Goal: Information Seeking & Learning: Learn about a topic

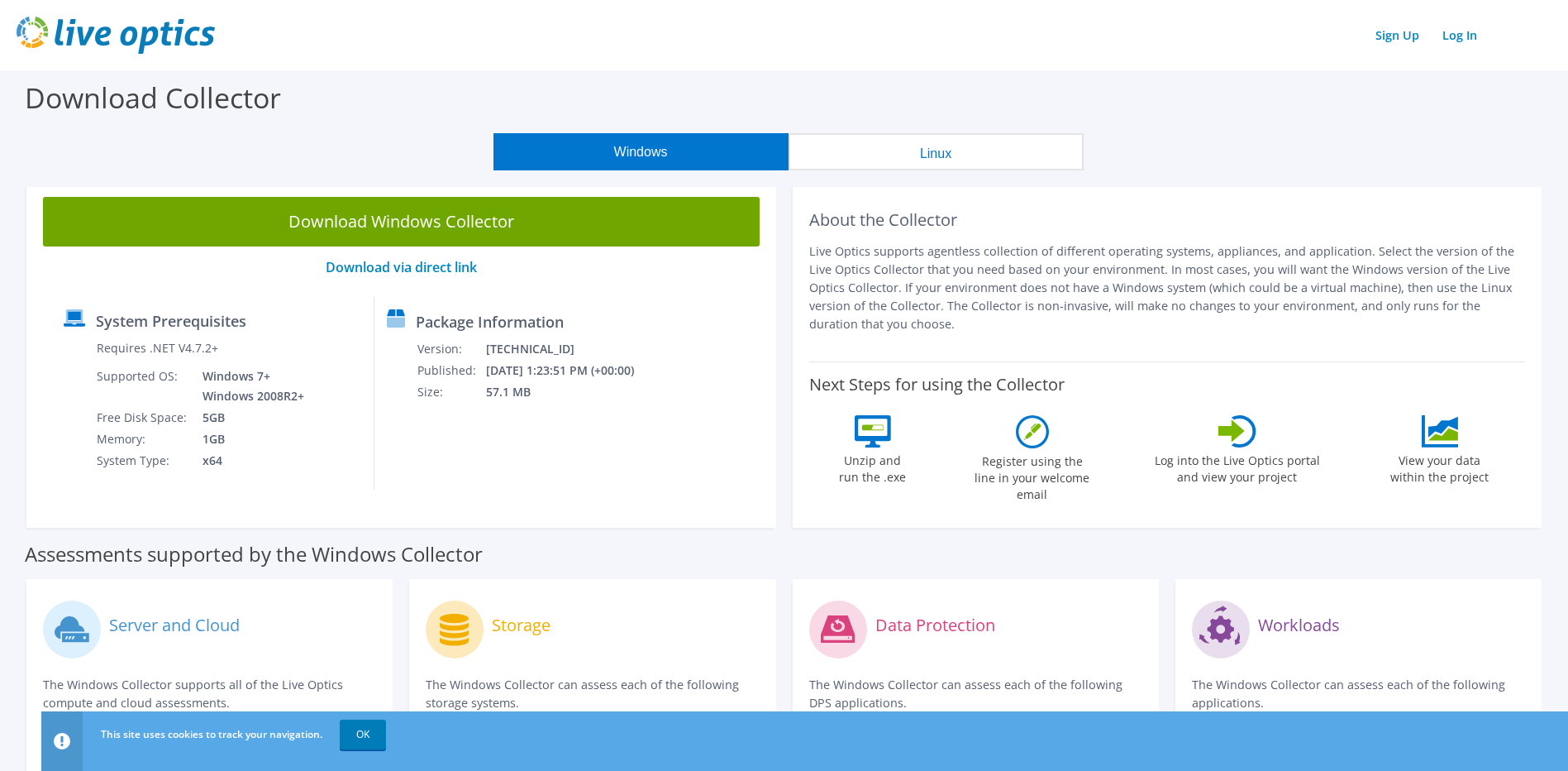
scroll to position [83, 0]
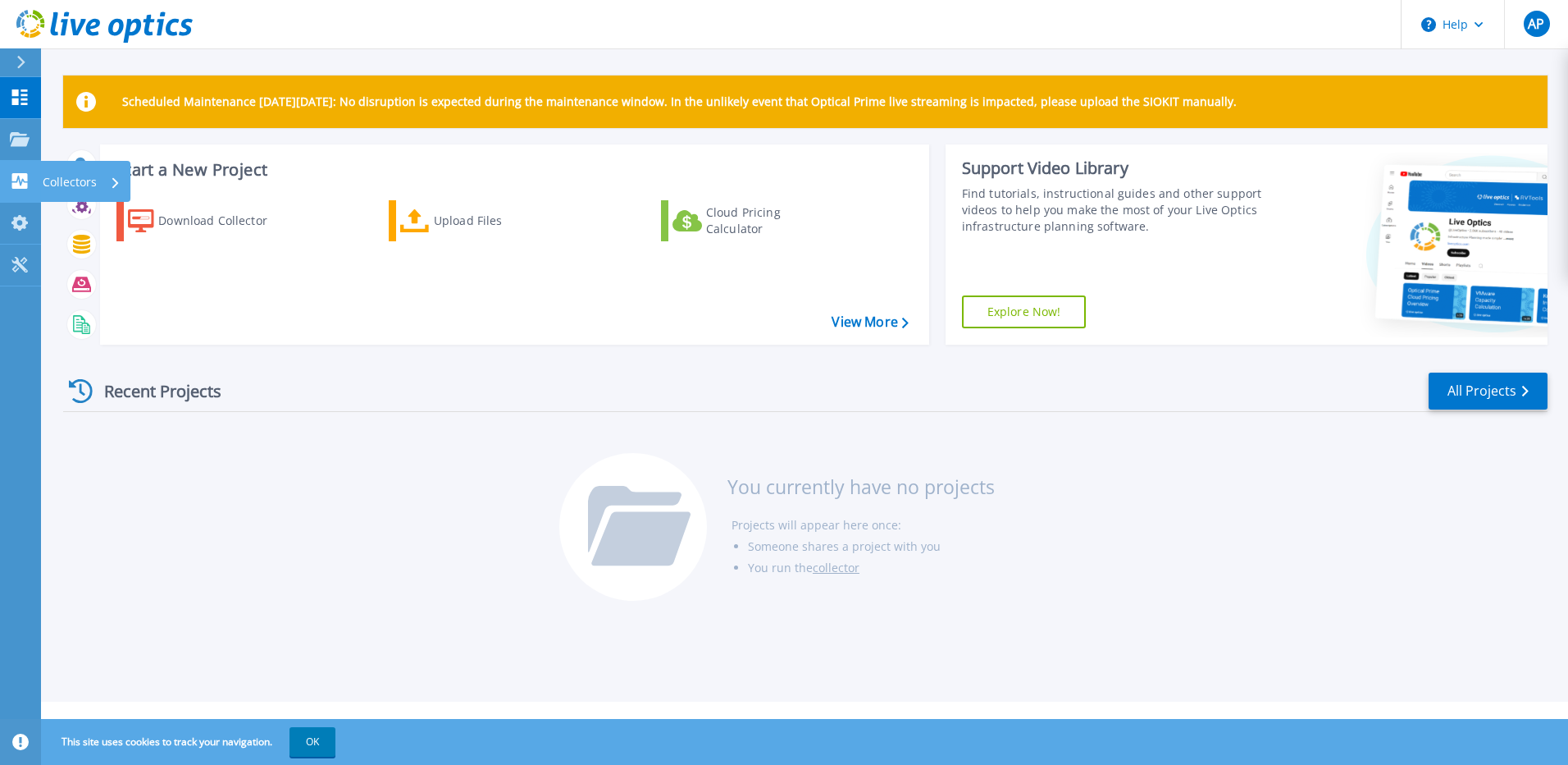
click at [15, 175] on icon at bounding box center [20, 181] width 16 height 16
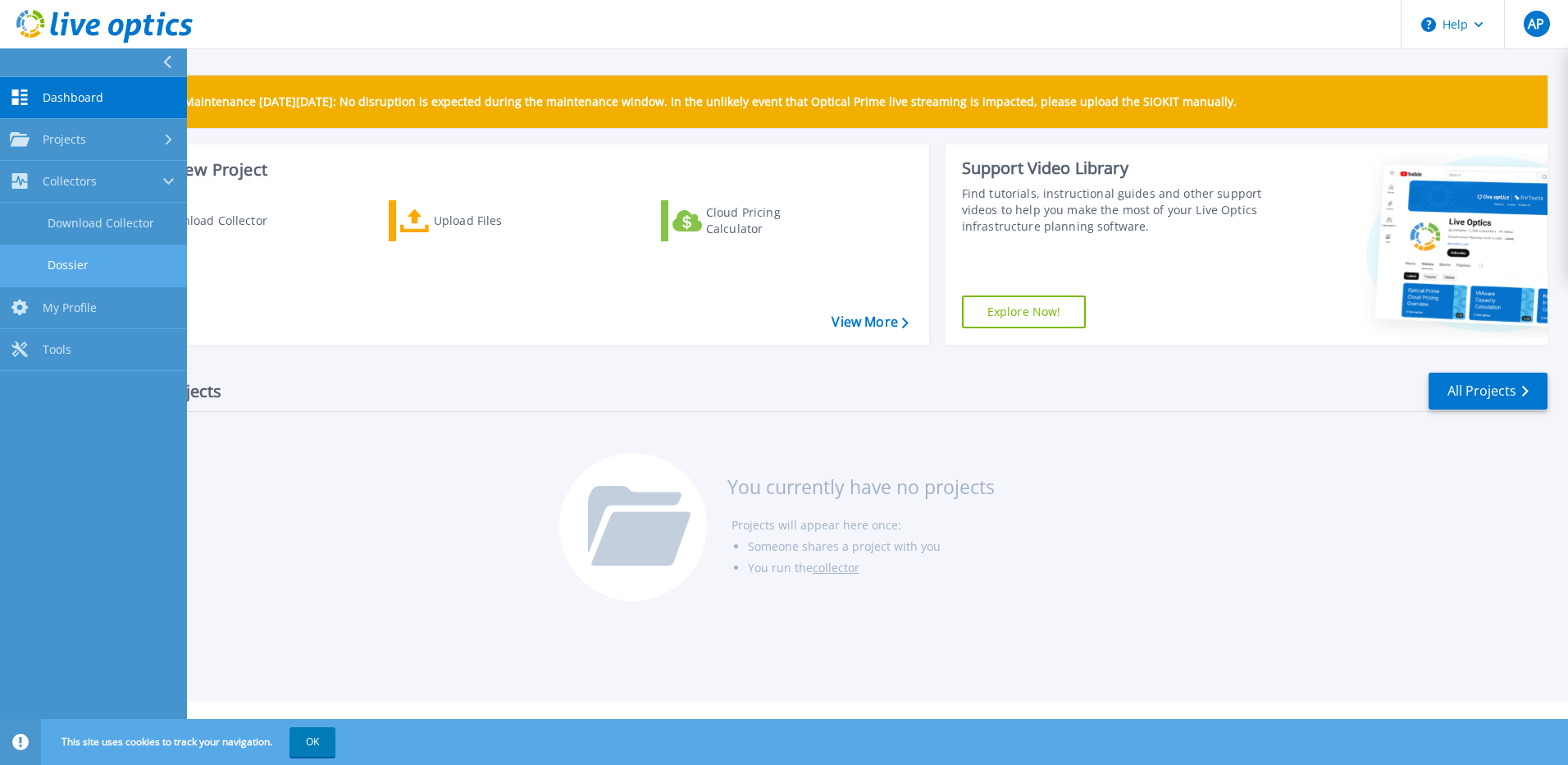
click at [74, 249] on link "Dossier" at bounding box center [93, 265] width 187 height 42
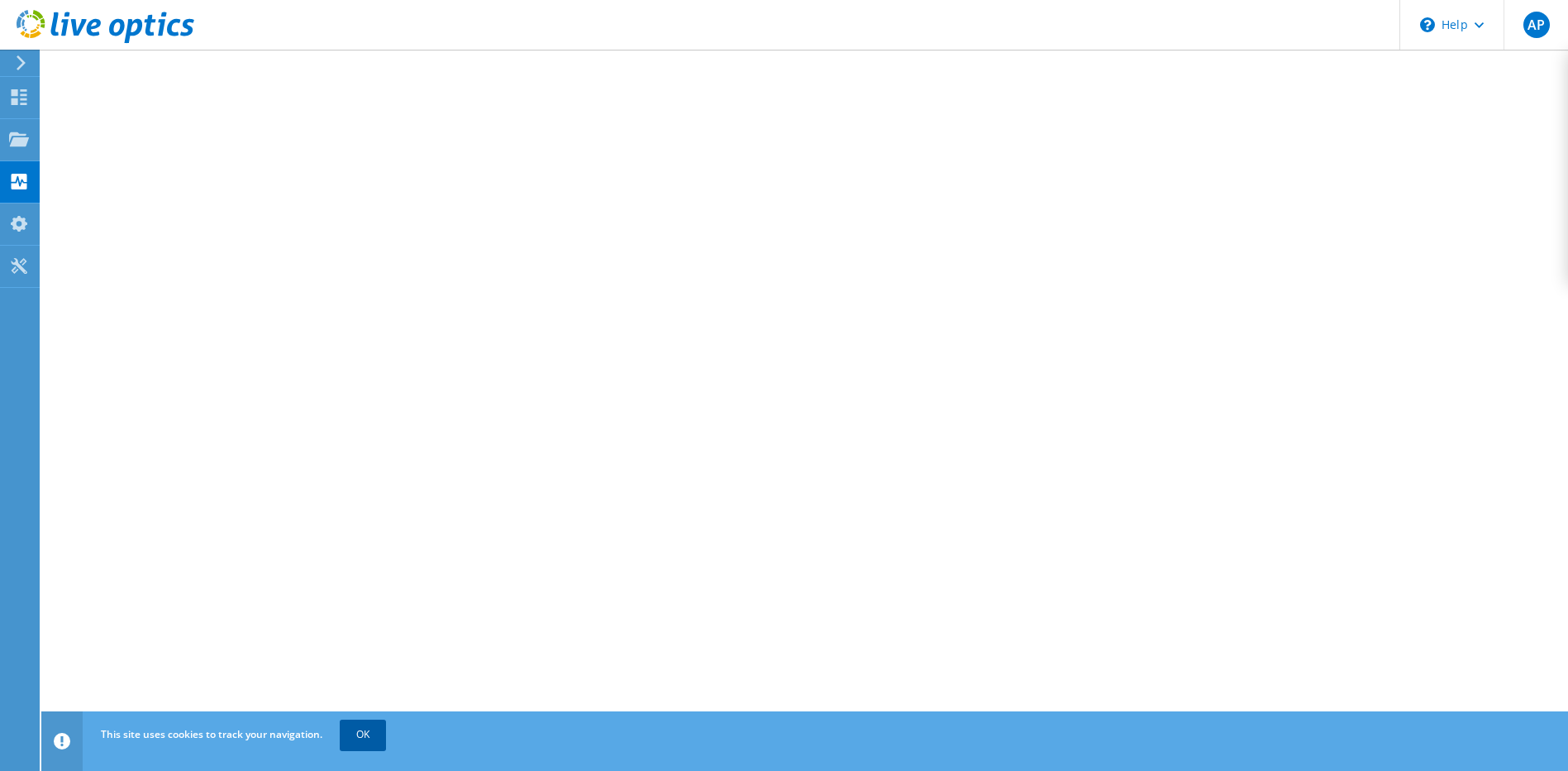
click at [360, 740] on link "OK" at bounding box center [363, 733] width 46 height 29
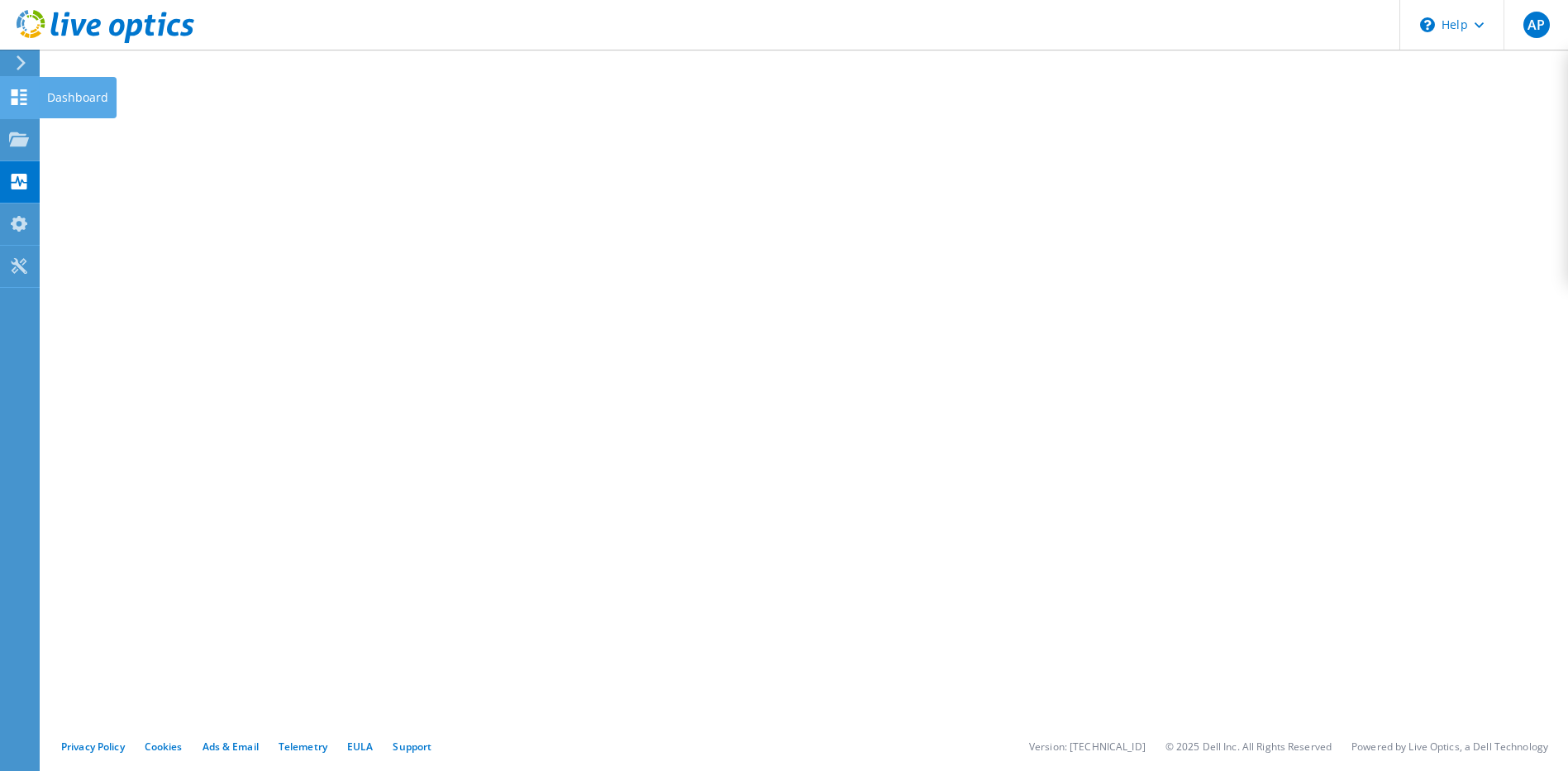
click at [20, 98] on icon at bounding box center [19, 97] width 20 height 16
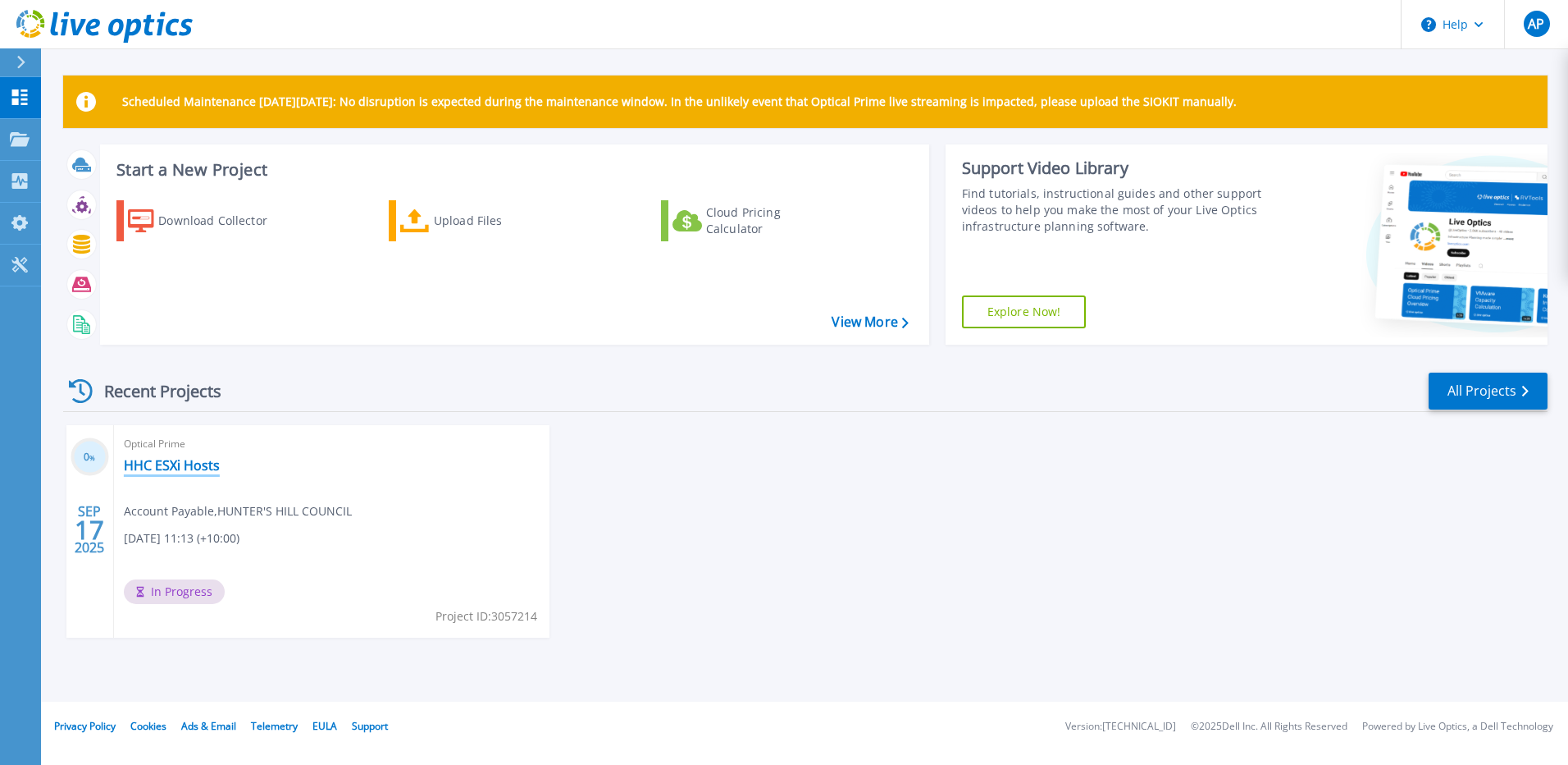
click at [176, 460] on link "HHC ESXi Hosts" at bounding box center [172, 465] width 96 height 17
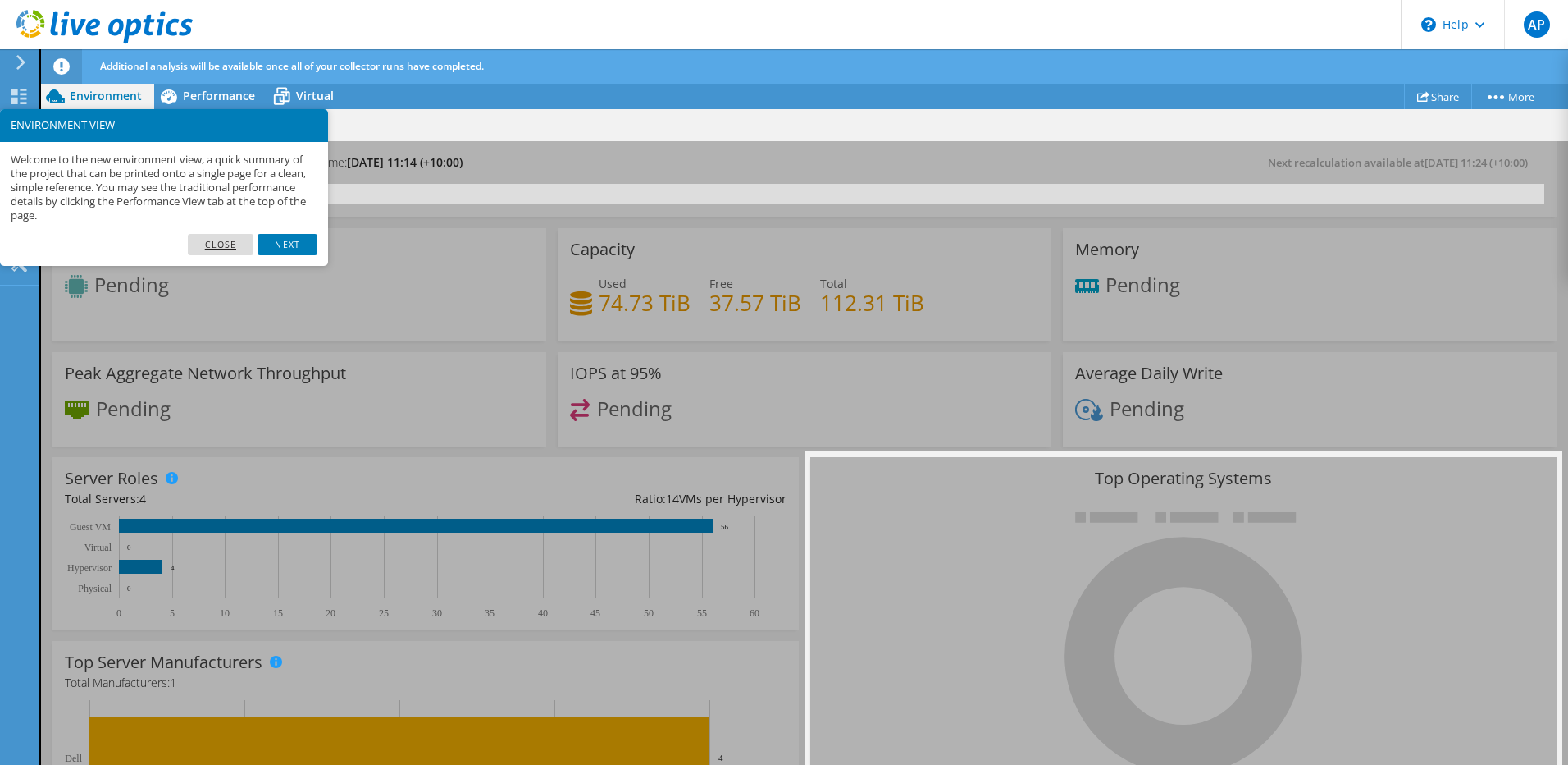
click at [204, 238] on link "Close" at bounding box center [221, 245] width 66 height 21
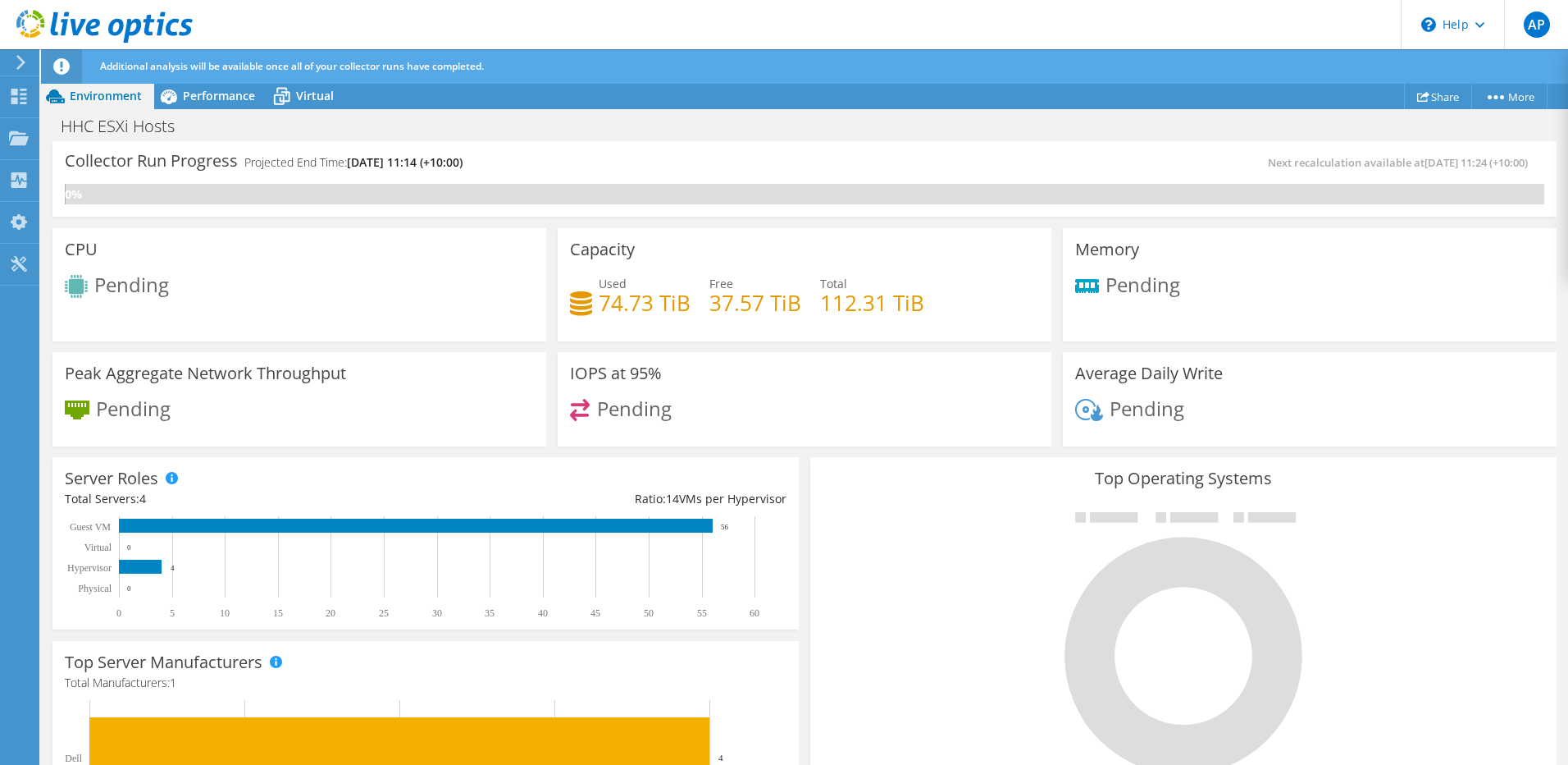
scroll to position [485, 0]
click at [237, 101] on span "Performance" at bounding box center [218, 96] width 72 height 16
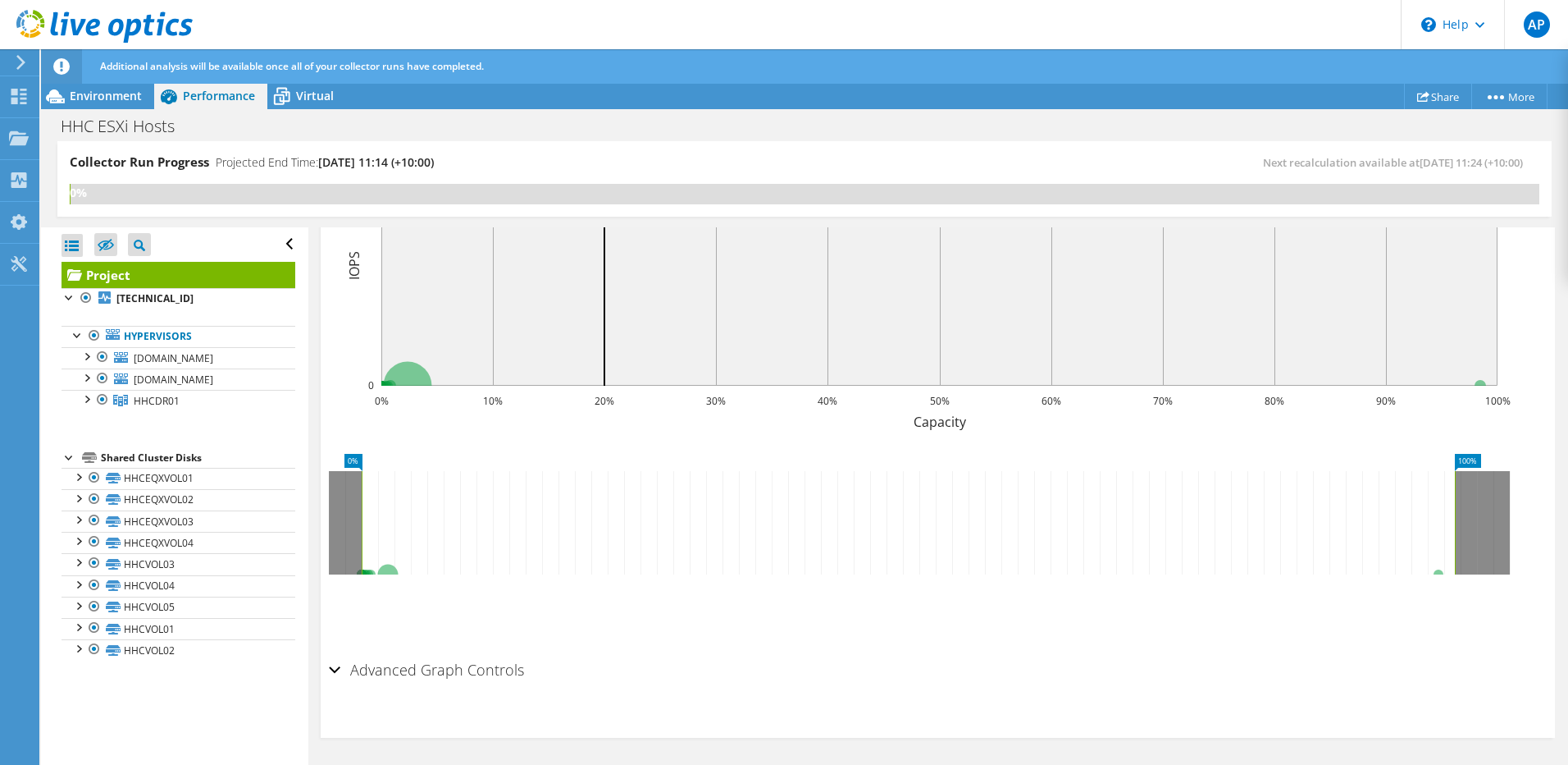
click at [17, 66] on icon at bounding box center [21, 62] width 12 height 15
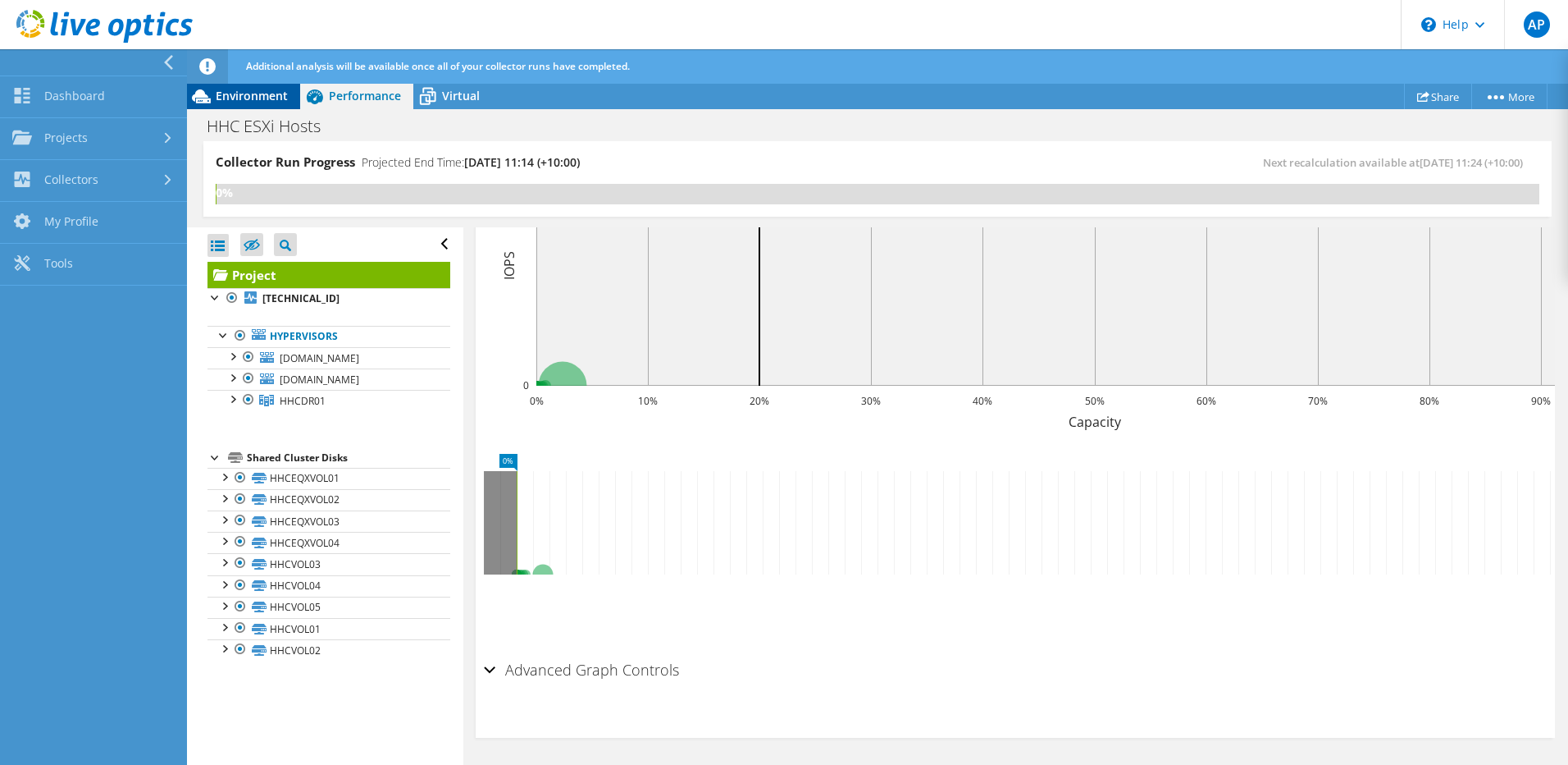
click at [267, 97] on span "Environment" at bounding box center [251, 96] width 72 height 16
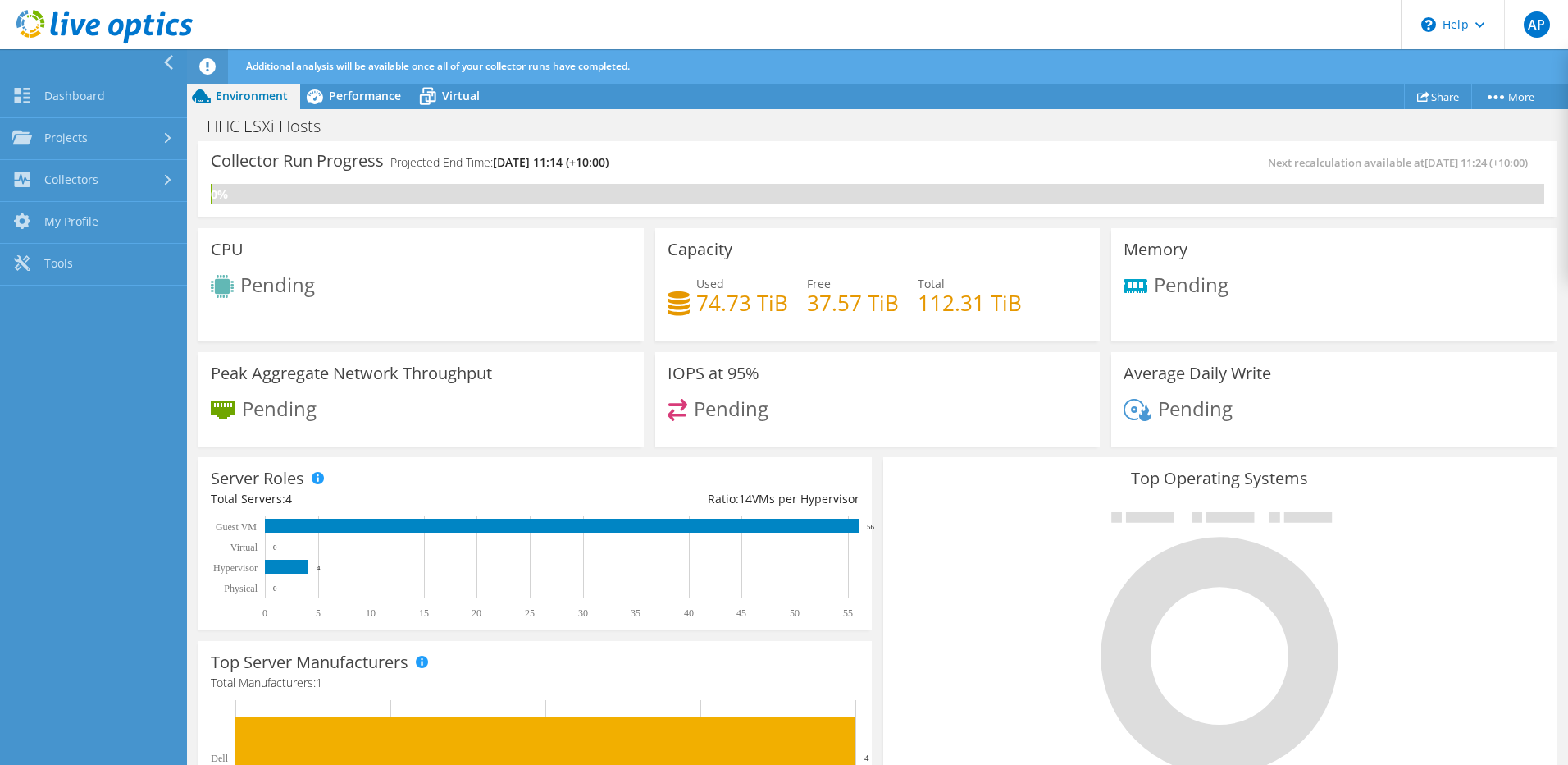
click at [175, 55] on div at bounding box center [171, 62] width 18 height 15
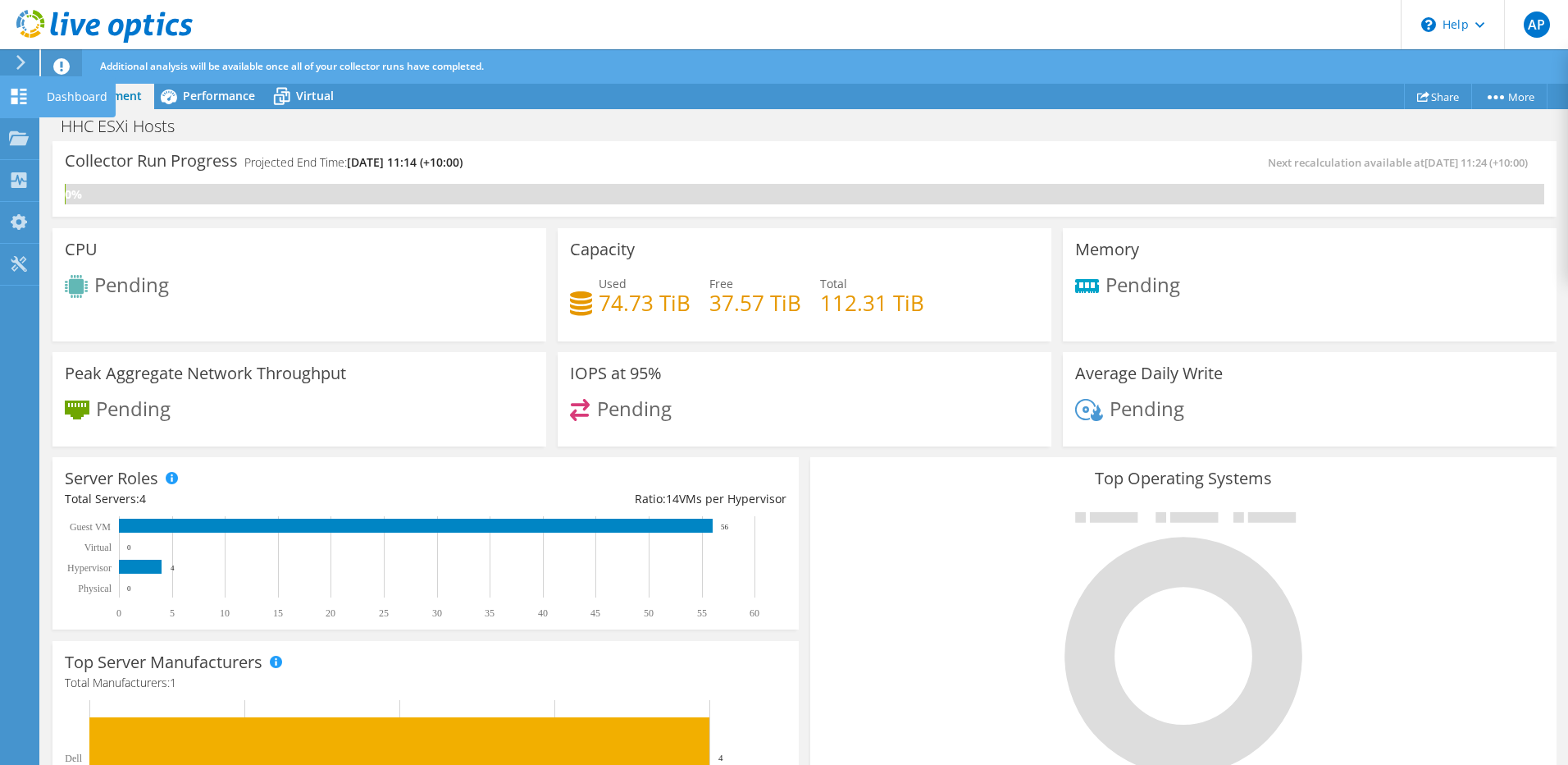
click at [21, 94] on use at bounding box center [19, 97] width 16 height 16
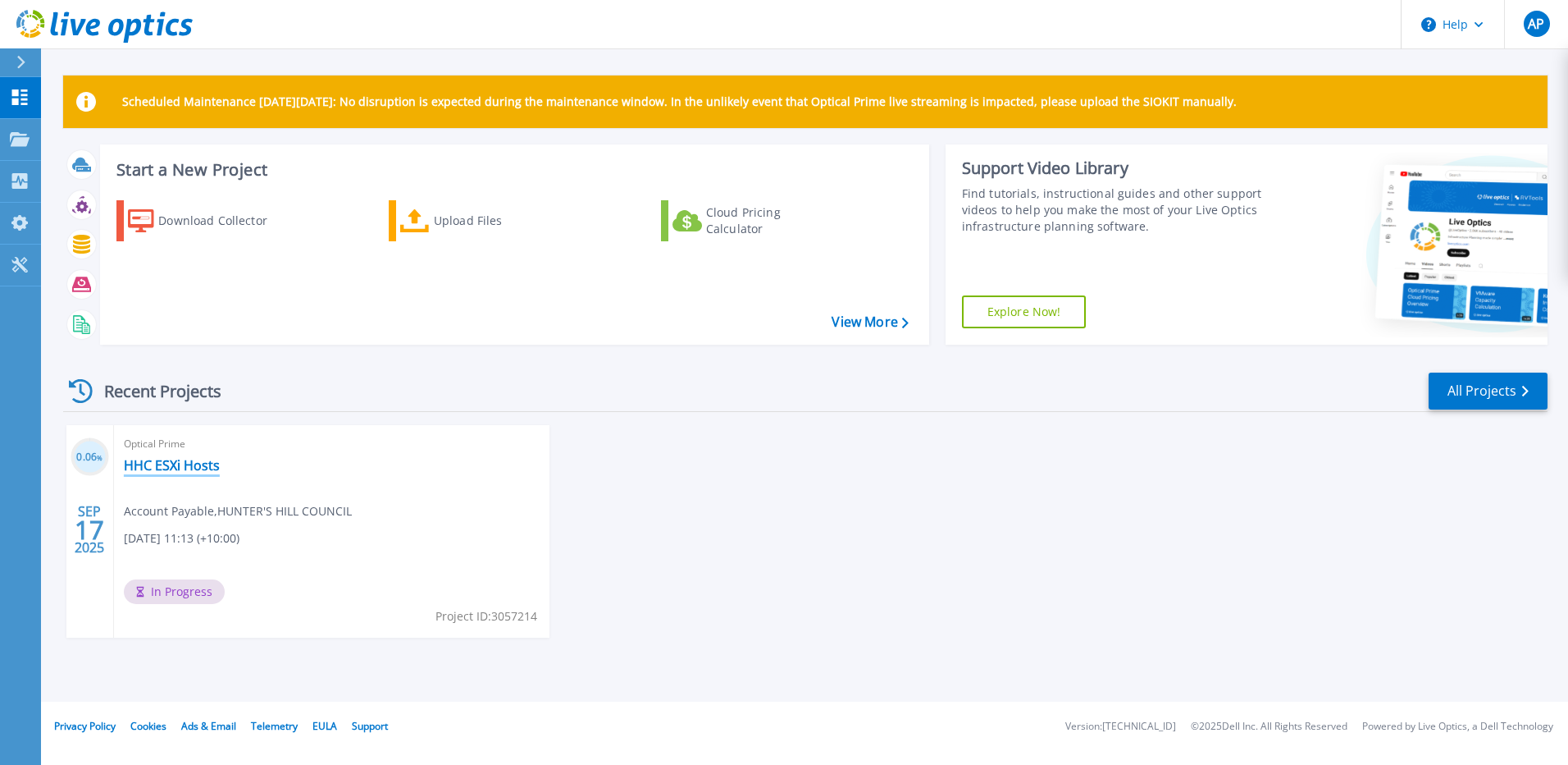
click at [170, 459] on link "HHC ESXi Hosts" at bounding box center [172, 465] width 96 height 17
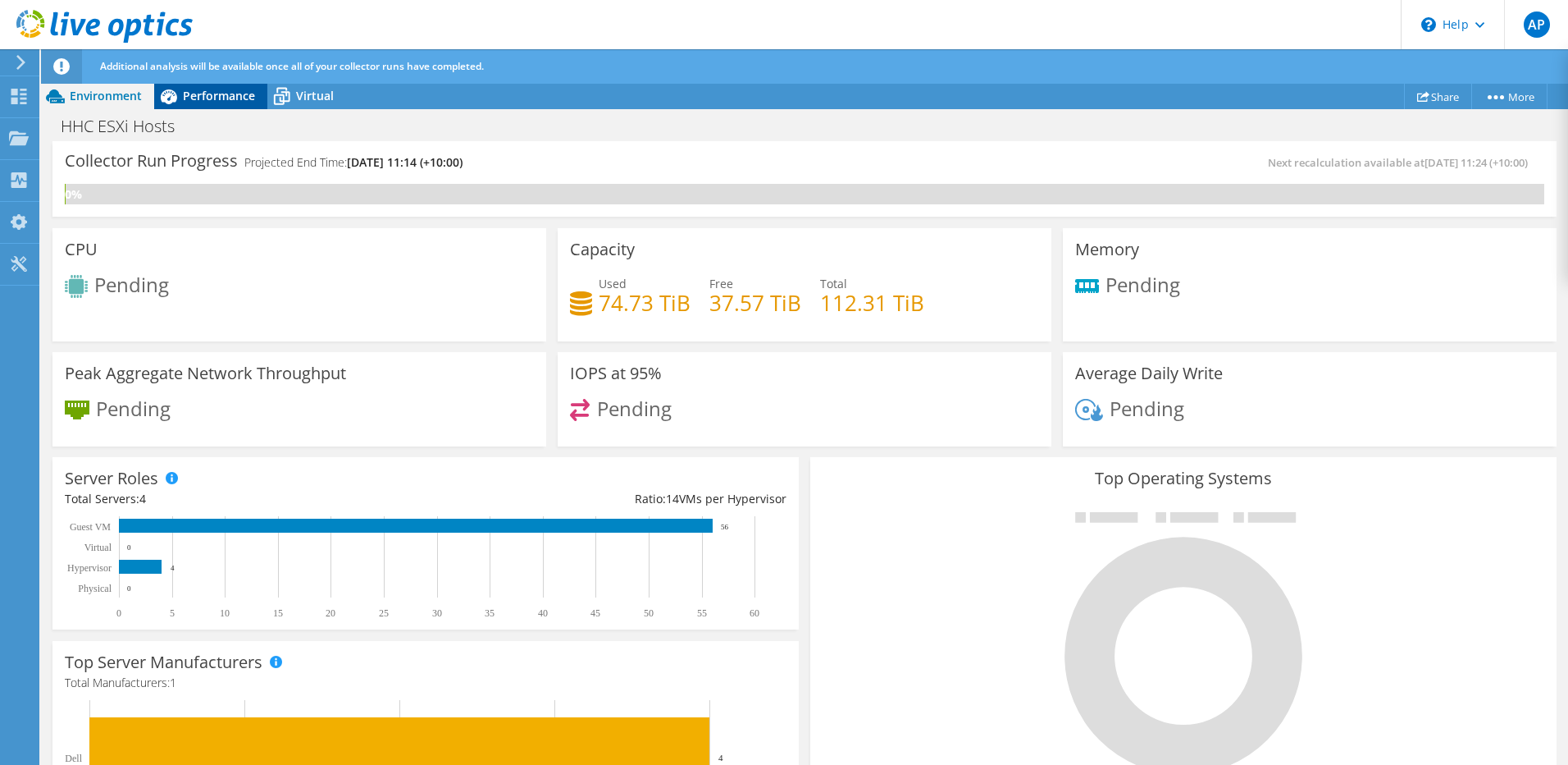
click at [217, 90] on span "Performance" at bounding box center [218, 96] width 72 height 16
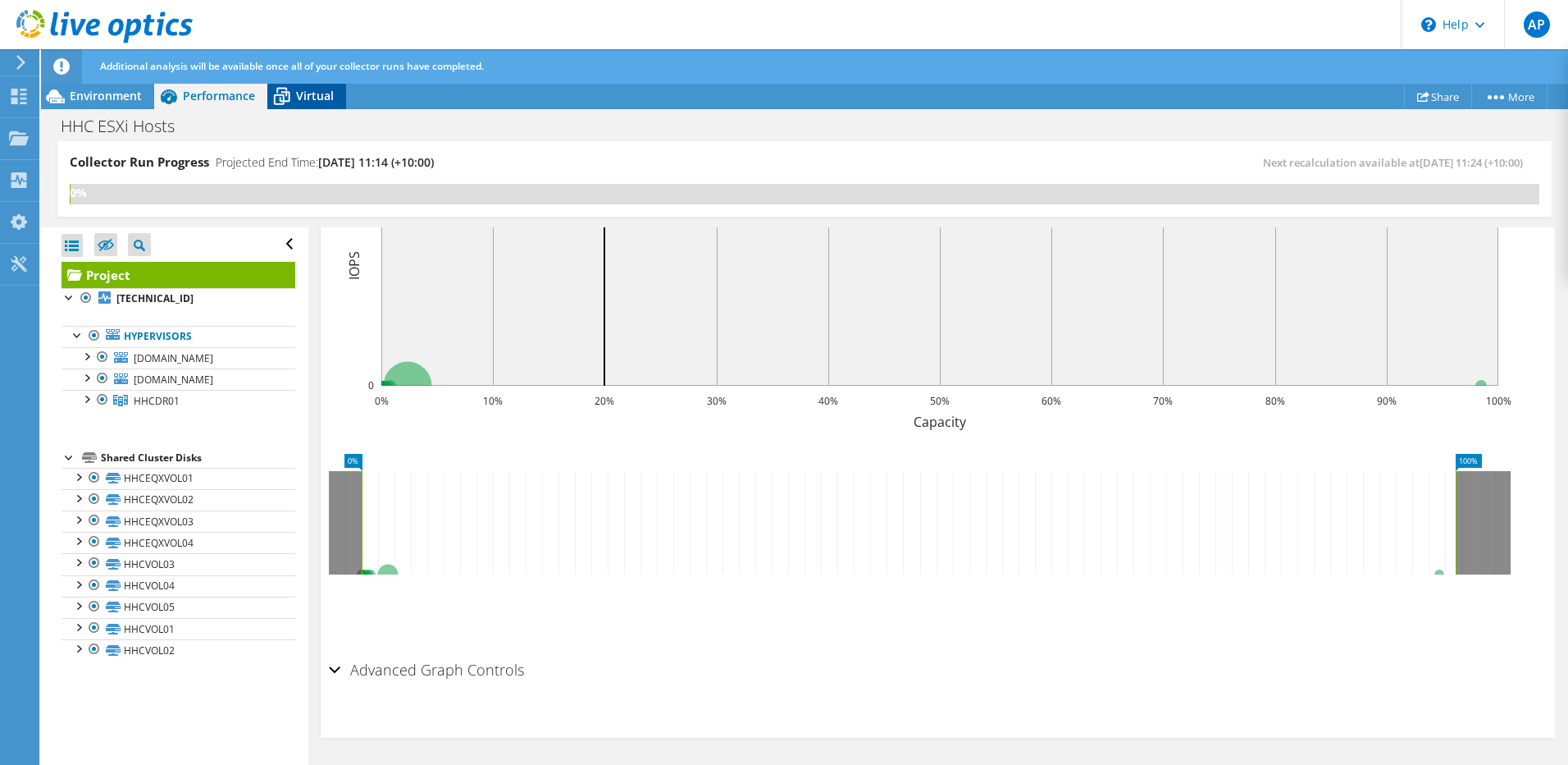
click at [296, 92] on span "Virtual" at bounding box center [314, 96] width 38 height 16
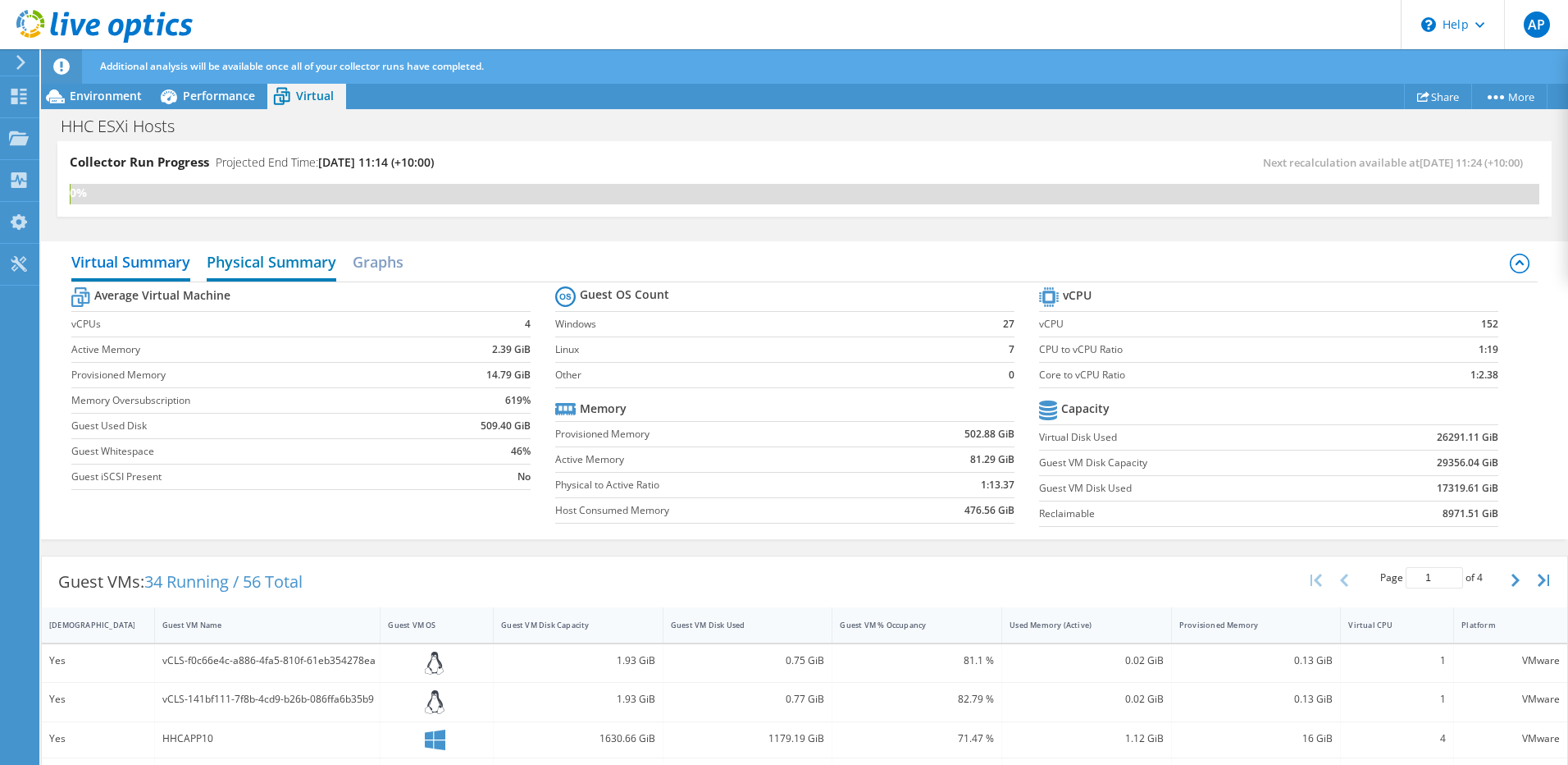
click at [225, 257] on h2 "Physical Summary" at bounding box center [271, 263] width 129 height 36
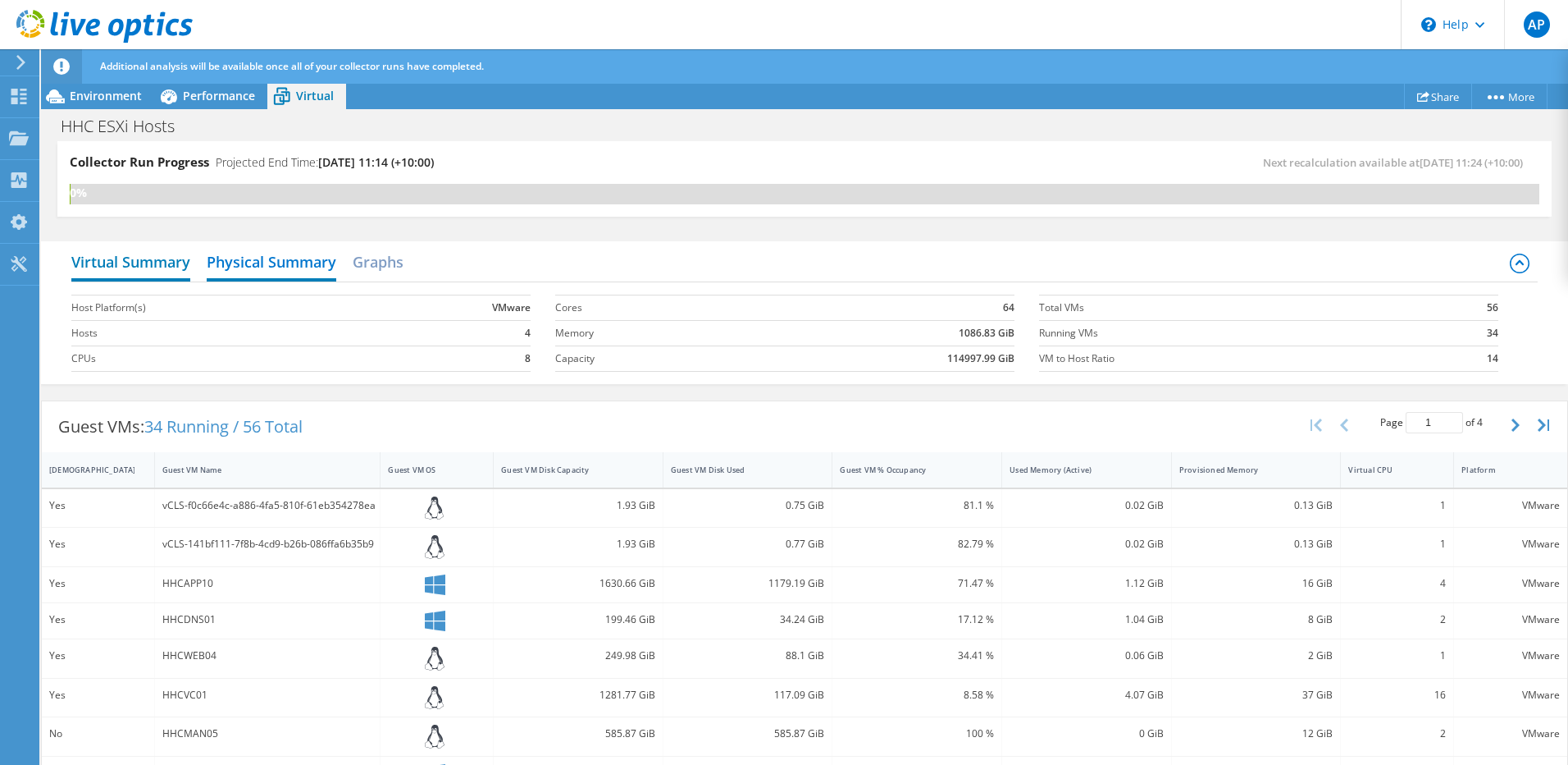
click at [133, 261] on h2 "Virtual Summary" at bounding box center [131, 263] width 119 height 36
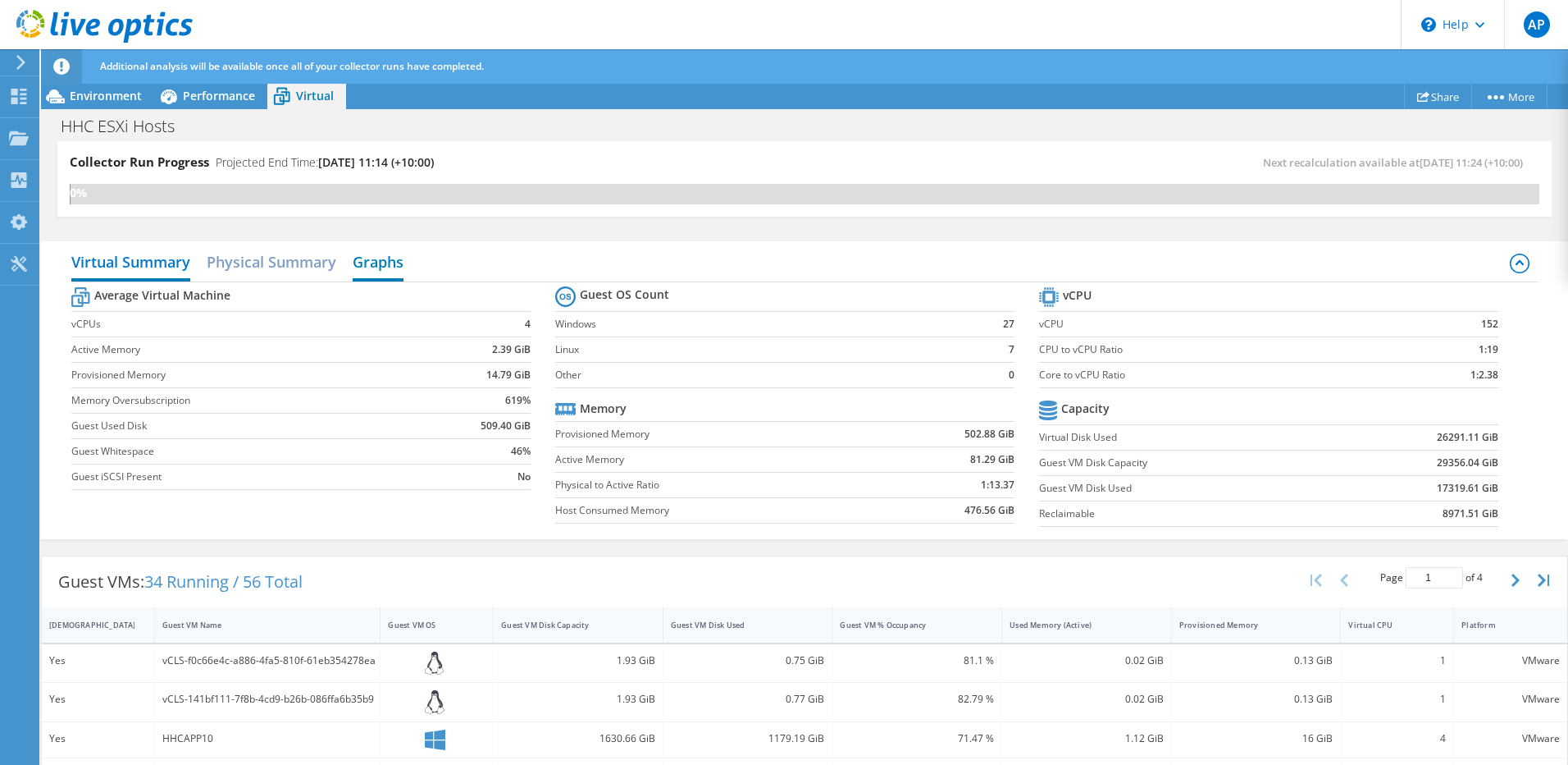
click at [382, 273] on h2 "Graphs" at bounding box center [377, 263] width 50 height 36
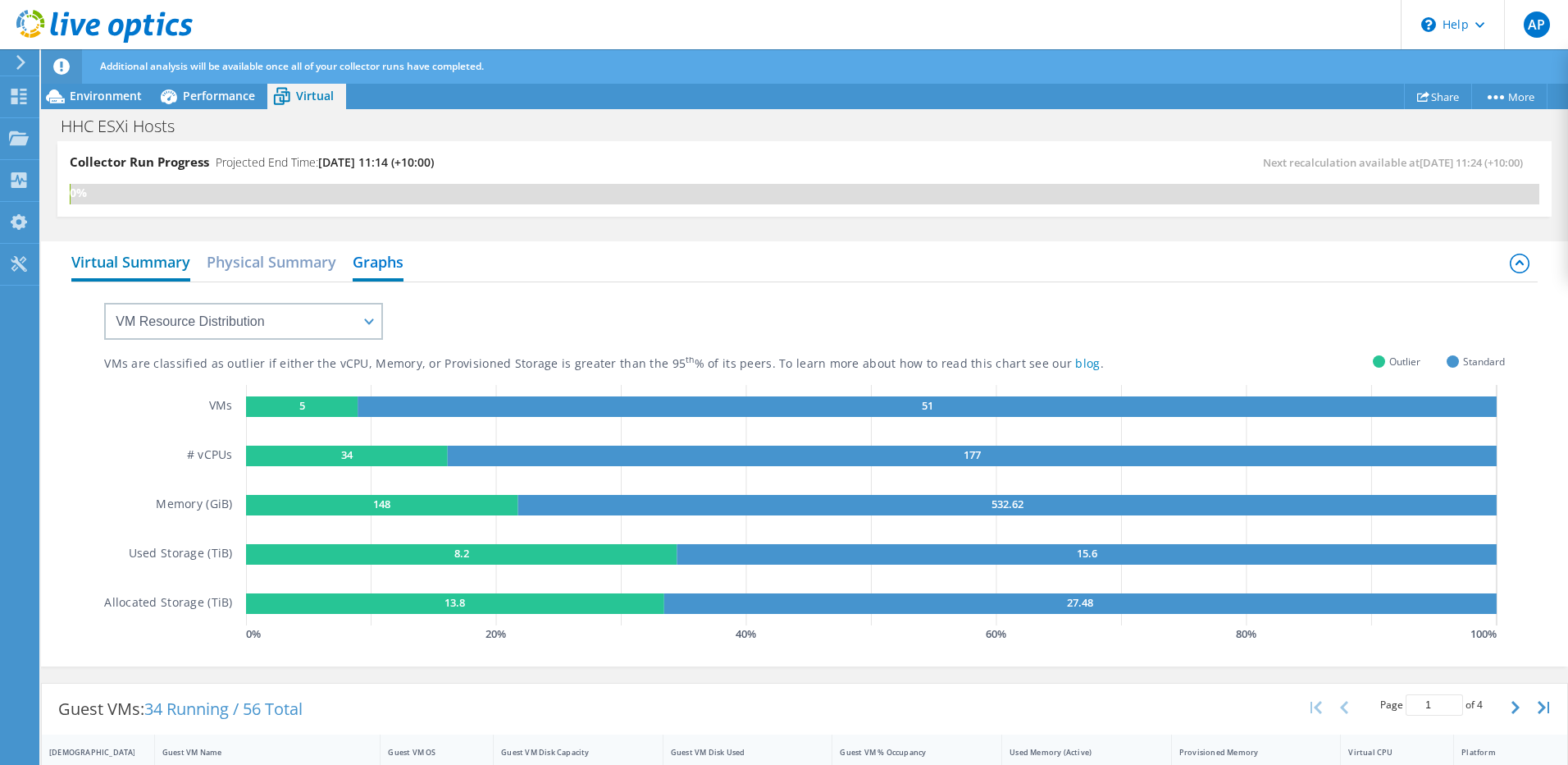
click at [124, 265] on h2 "Virtual Summary" at bounding box center [131, 263] width 119 height 36
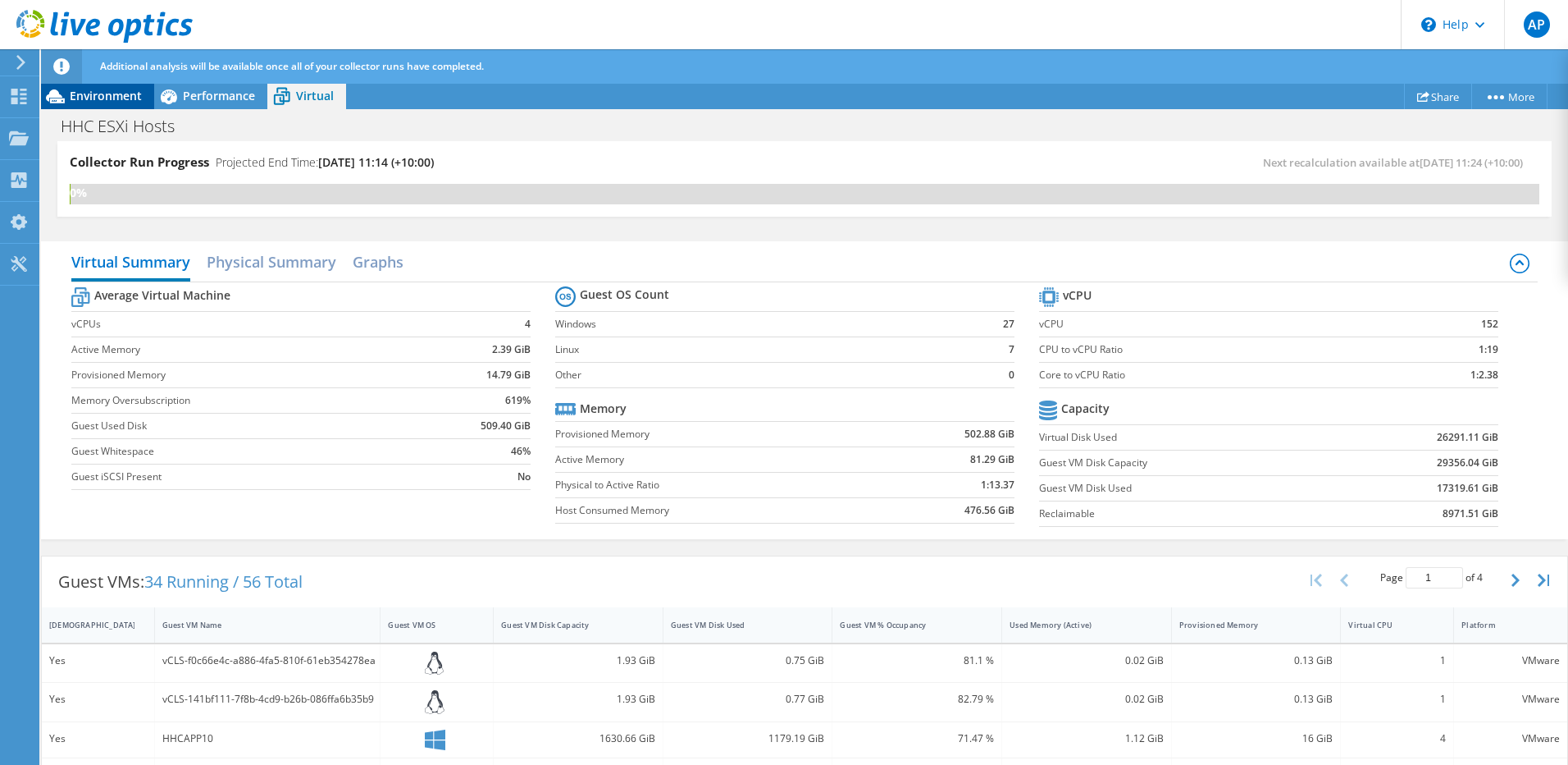
click at [136, 102] on span "Environment" at bounding box center [105, 96] width 72 height 16
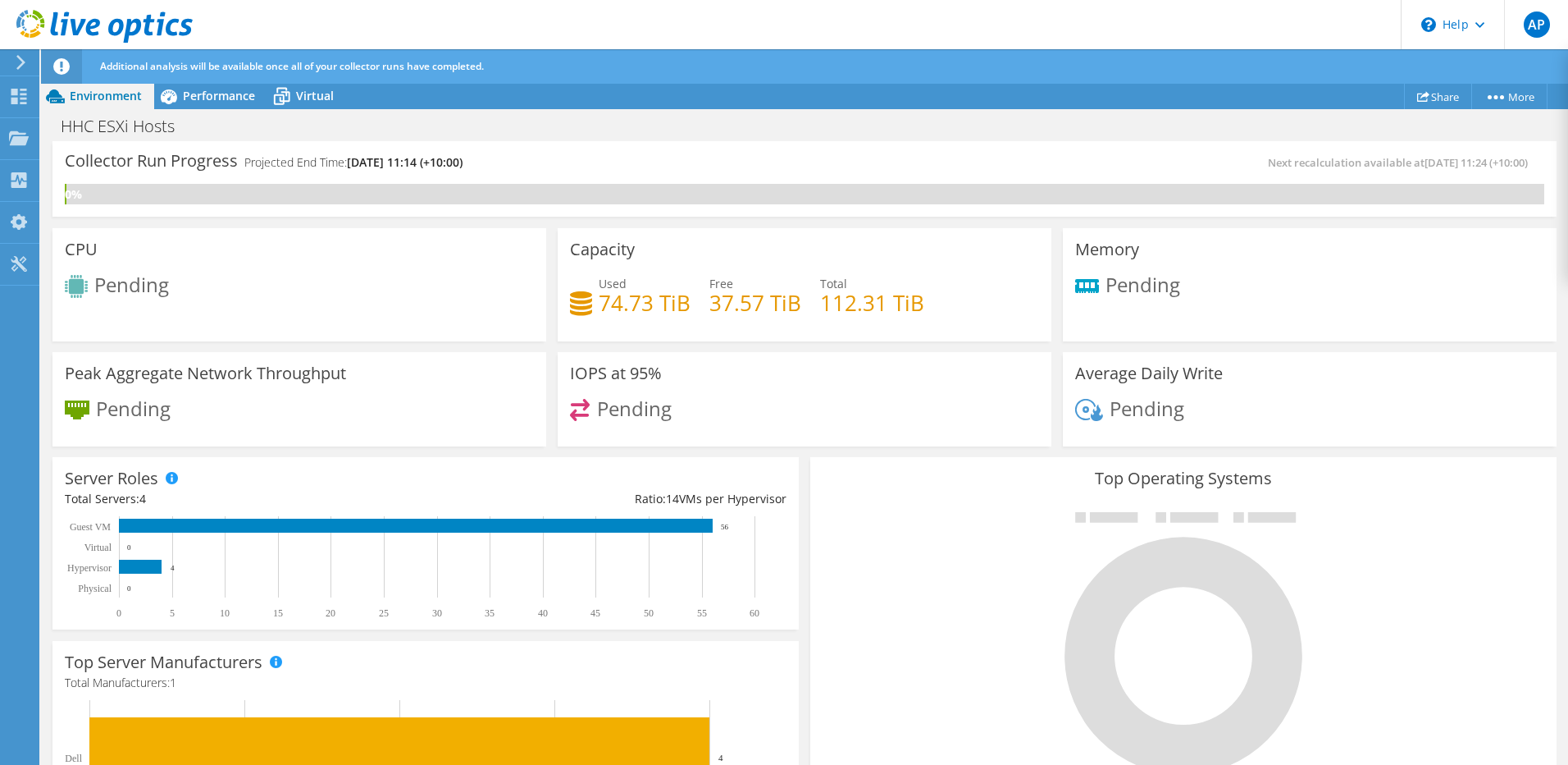
click at [953, 208] on div "Collector Run Progress Projected End Time: [DATE] 11:14 (+10:00) Next recalcula…" at bounding box center [803, 178] width 1503 height 75
click at [17, 98] on use at bounding box center [19, 97] width 16 height 16
